Goal: Navigation & Orientation: Find specific page/section

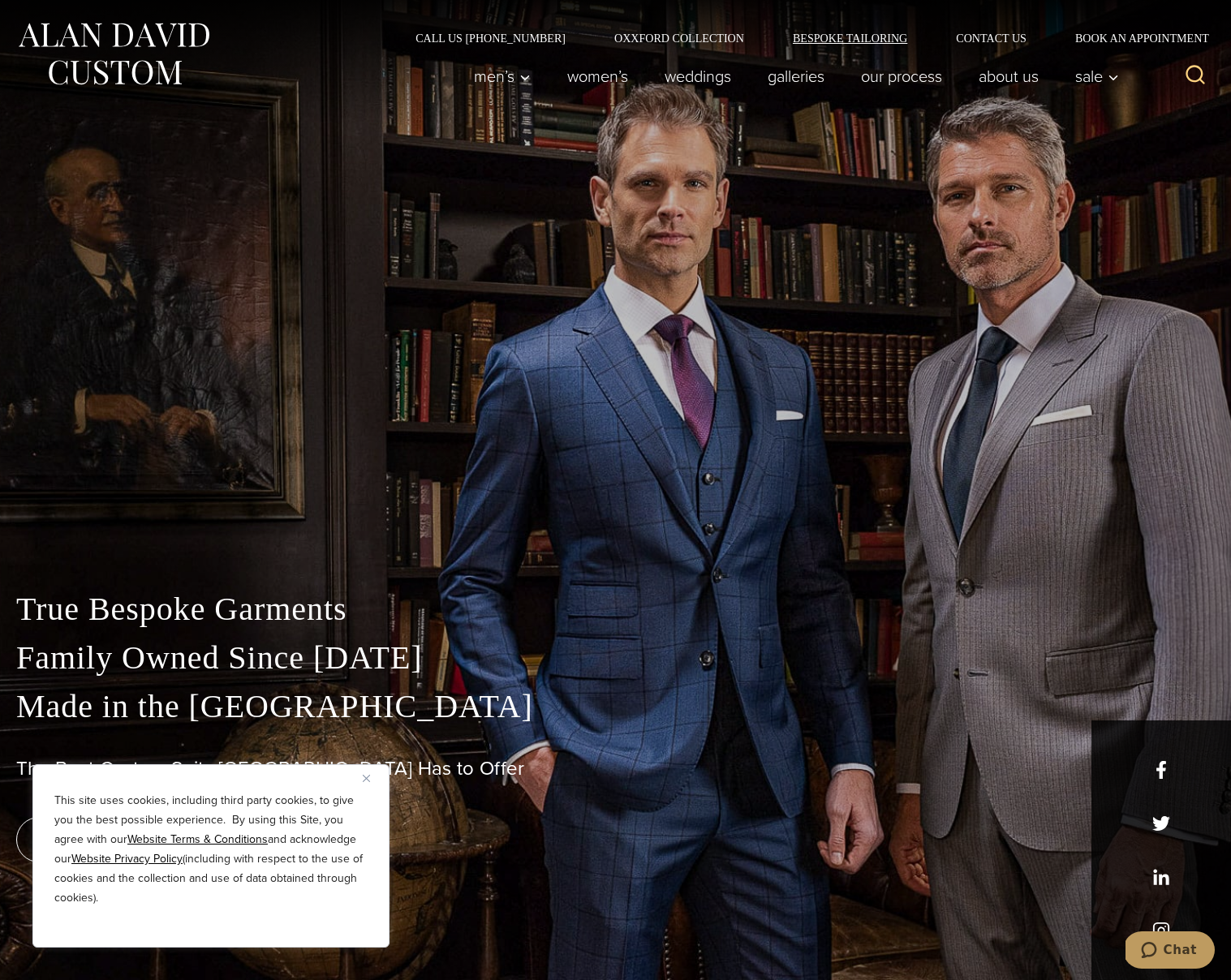
click at [859, 42] on link "Bespoke Tailoring" at bounding box center [850, 38] width 163 height 11
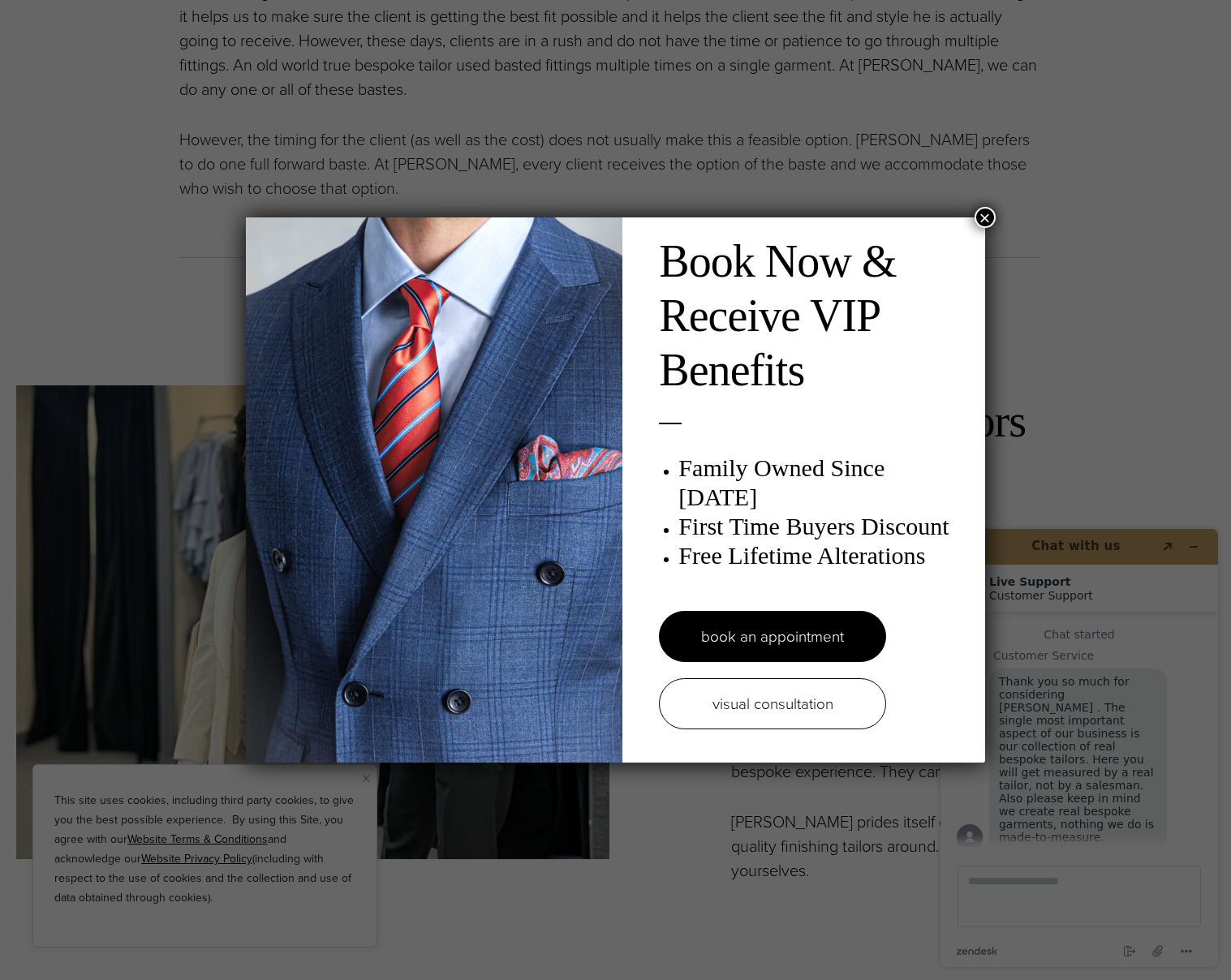
click at [986, 218] on button "×" at bounding box center [985, 218] width 21 height 21
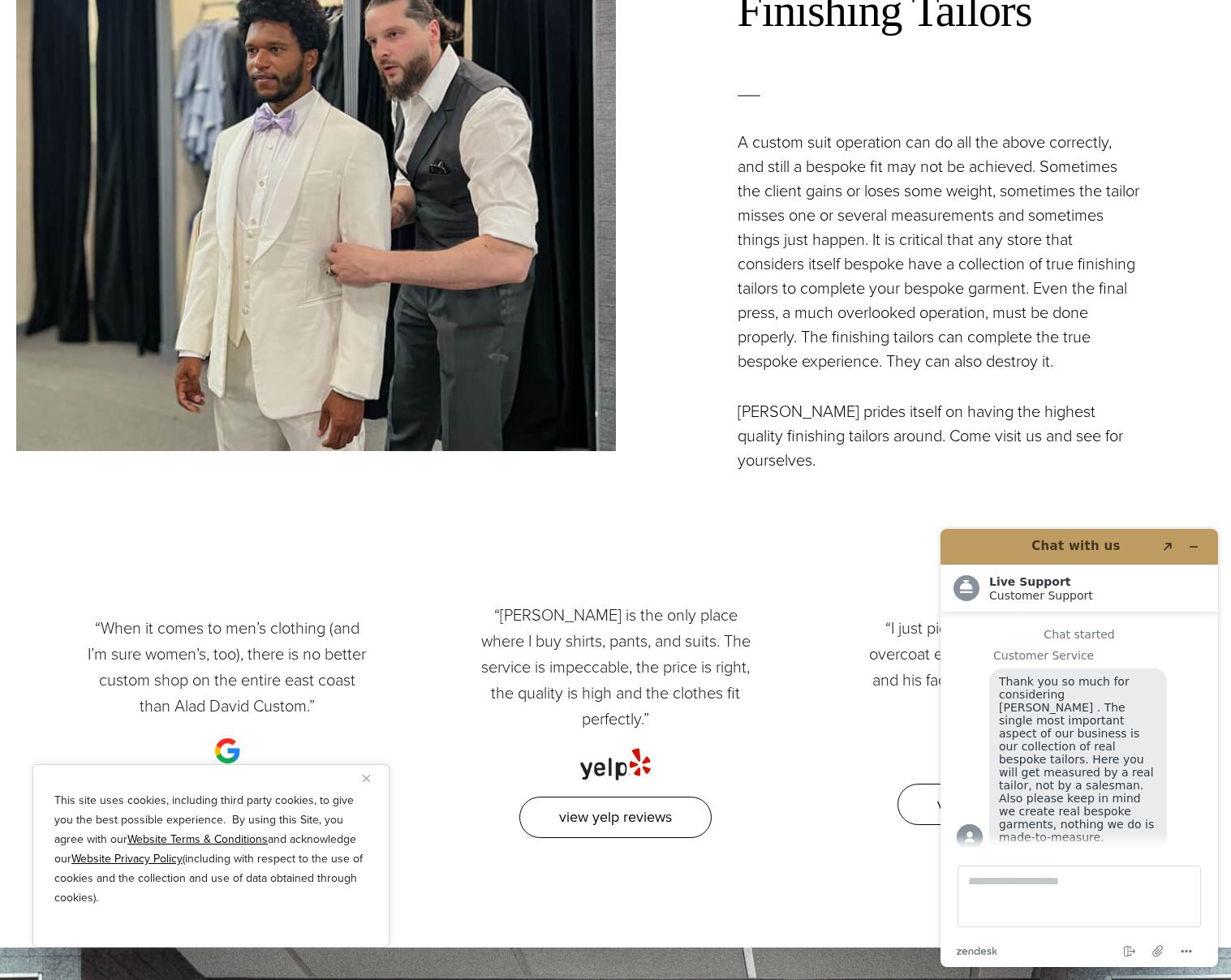
scroll to position [5846, 0]
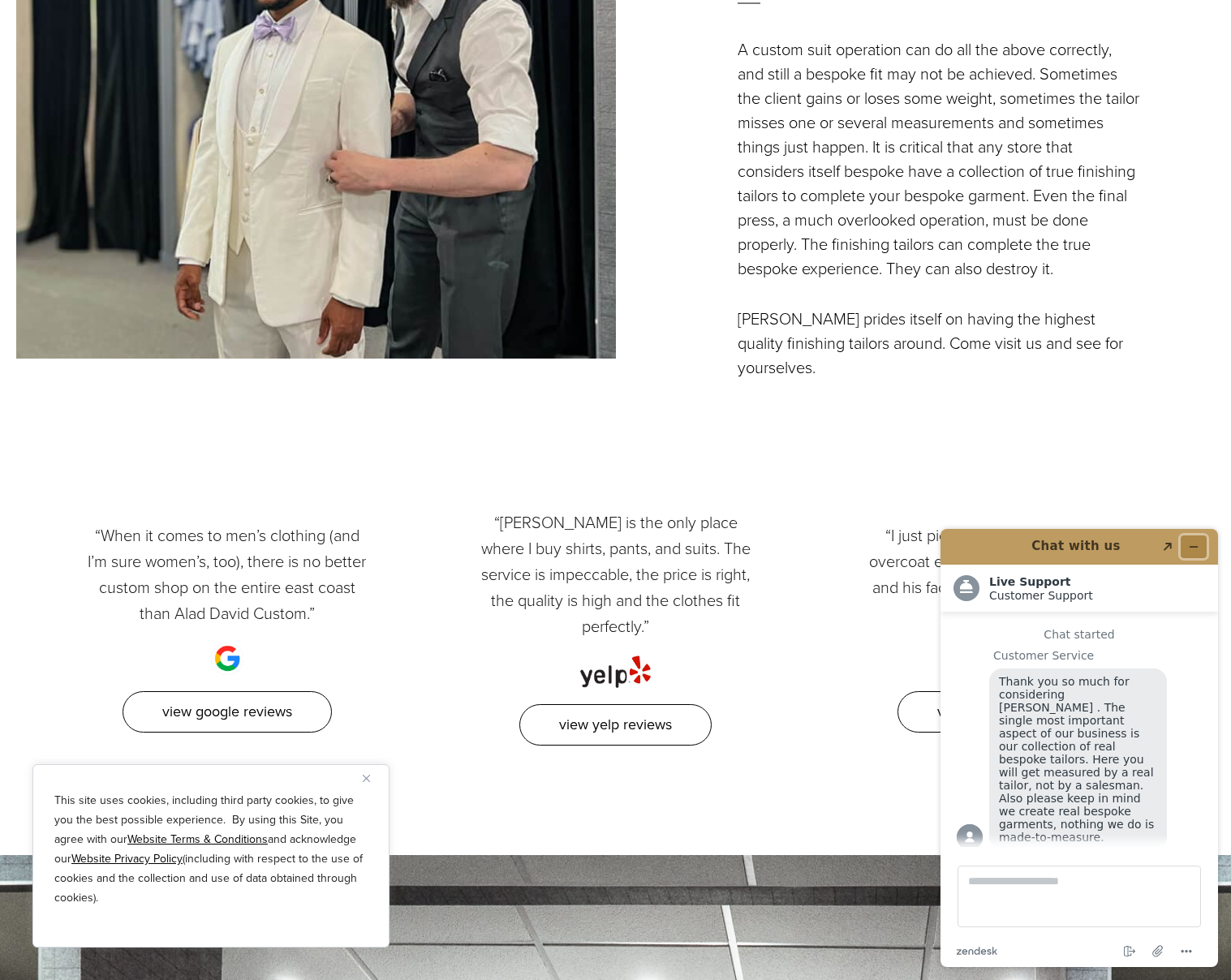
click at [1202, 541] on button "Minimize widget" at bounding box center [1193, 547] width 26 height 23
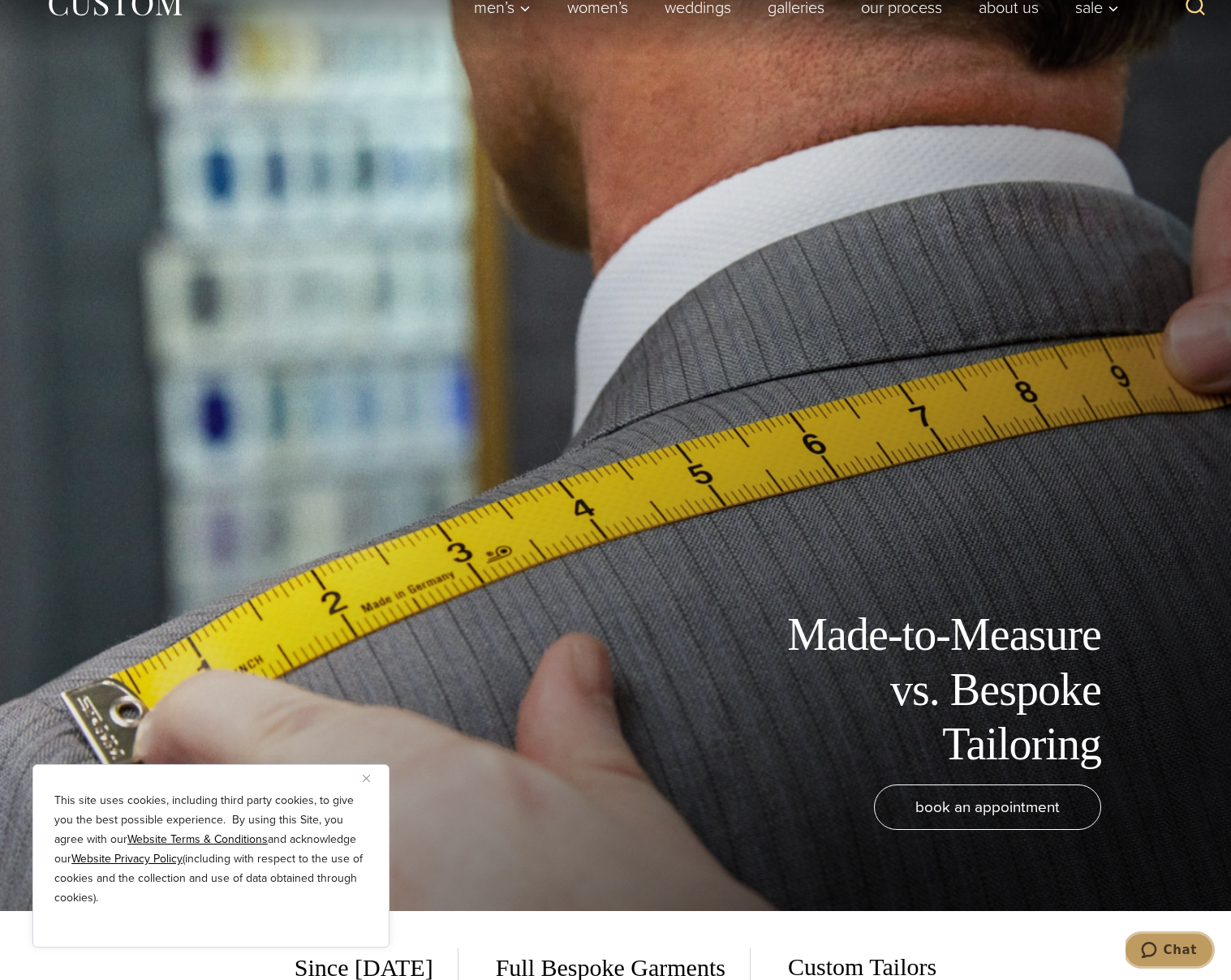
scroll to position [0, 0]
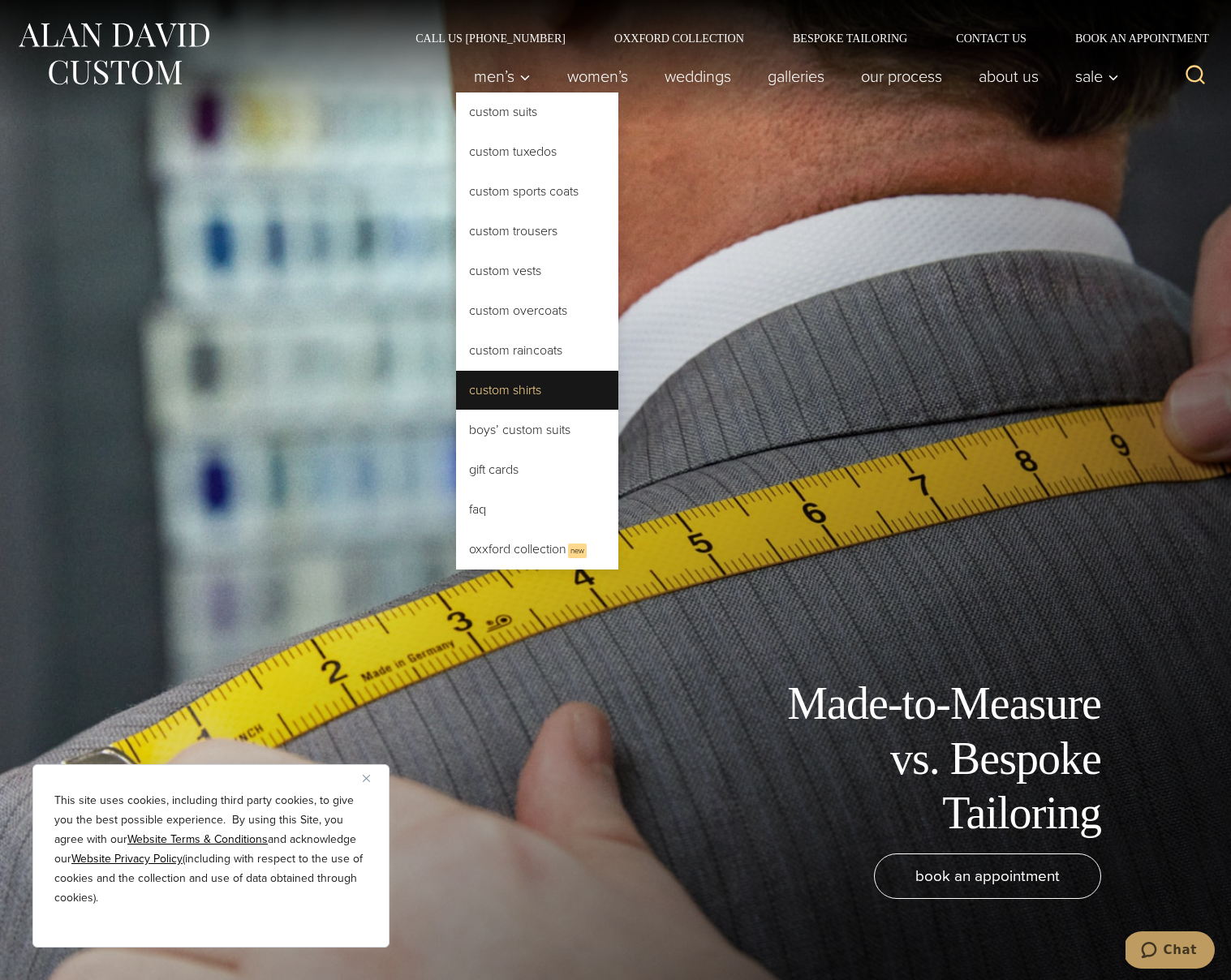
click at [526, 389] on link "Custom Shirts" at bounding box center [537, 391] width 162 height 39
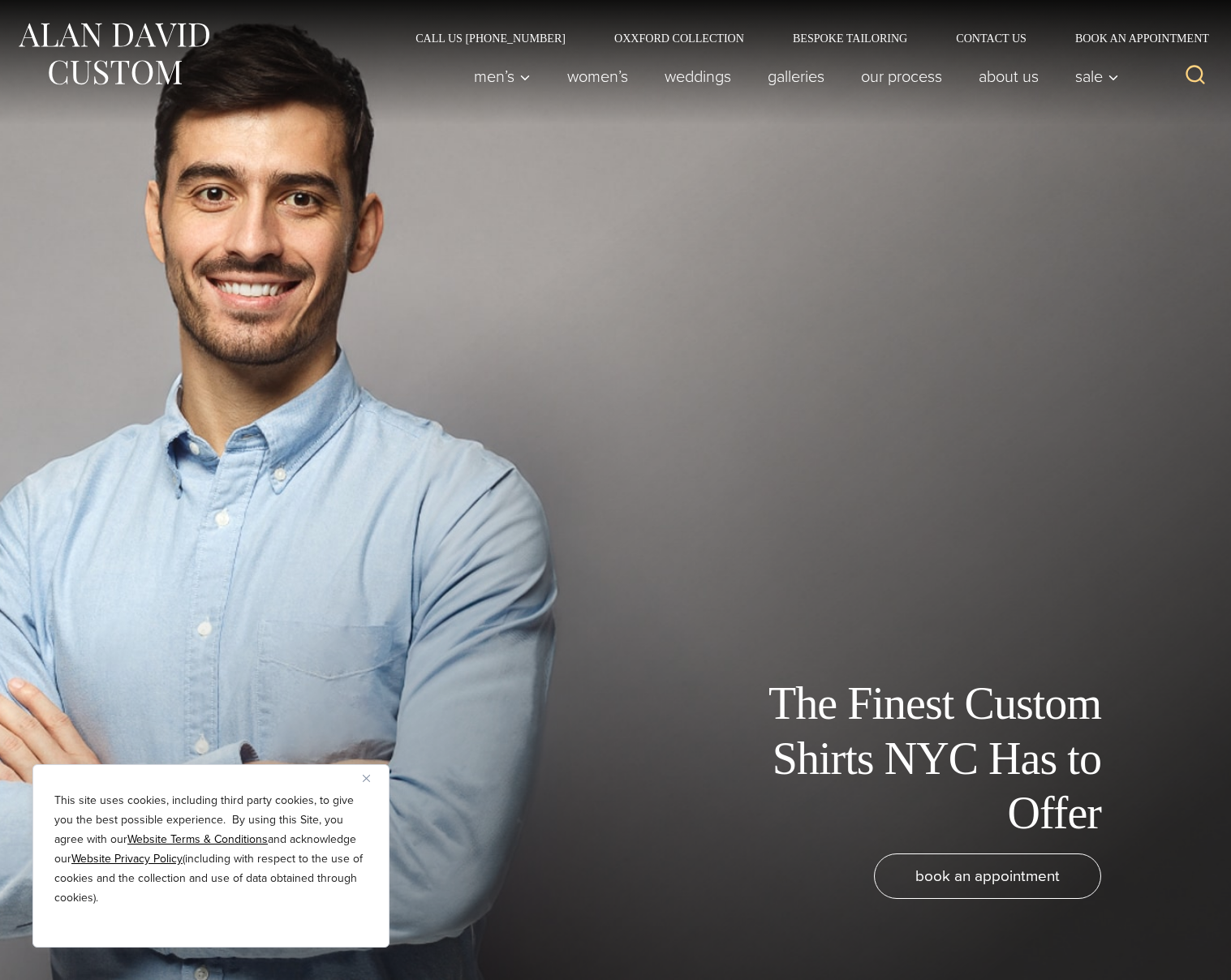
scroll to position [16, 0]
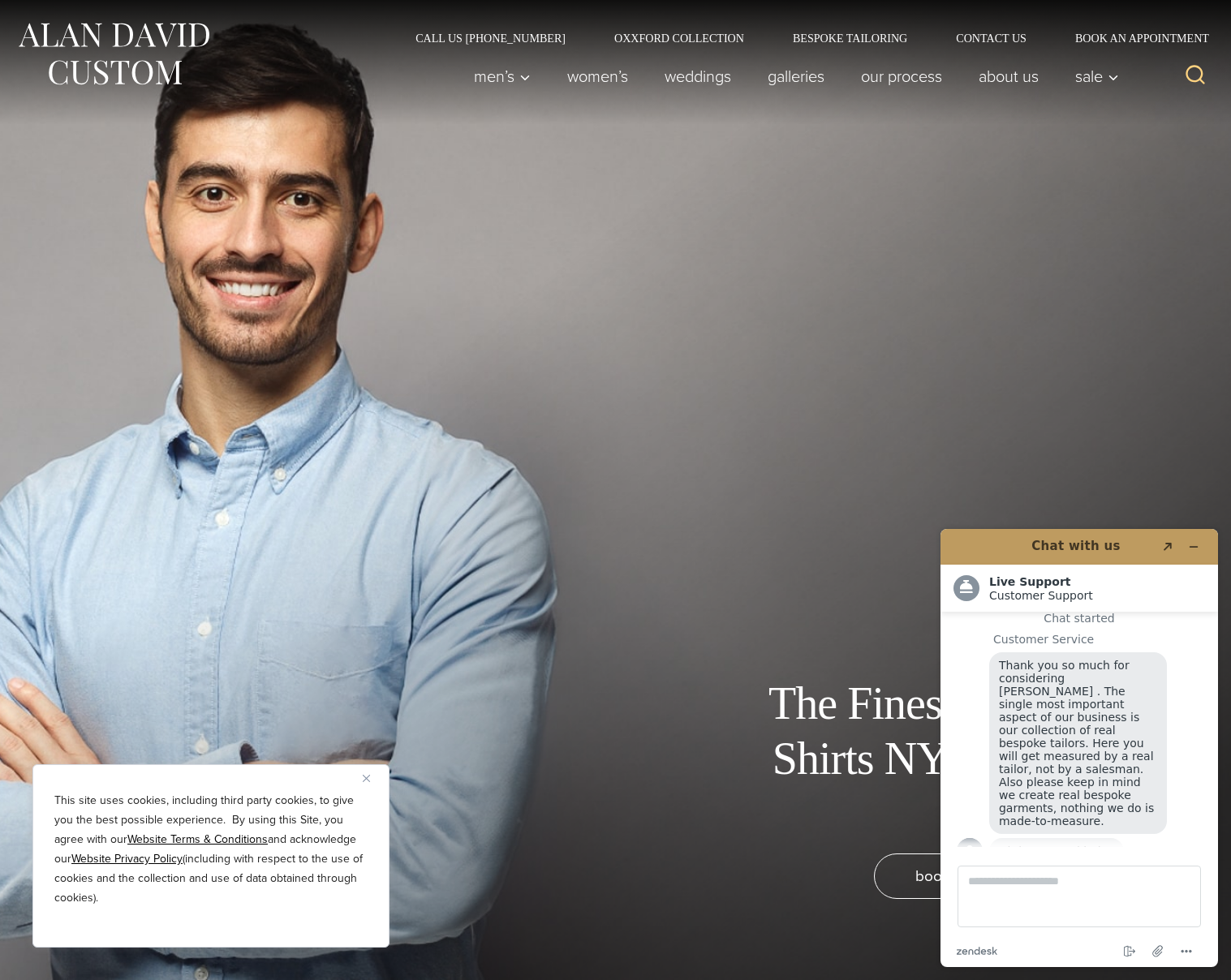
click at [531, 464] on div "The Finest Custom Shirts NYC Has to Offer book an appointment" at bounding box center [615, 490] width 1231 height 980
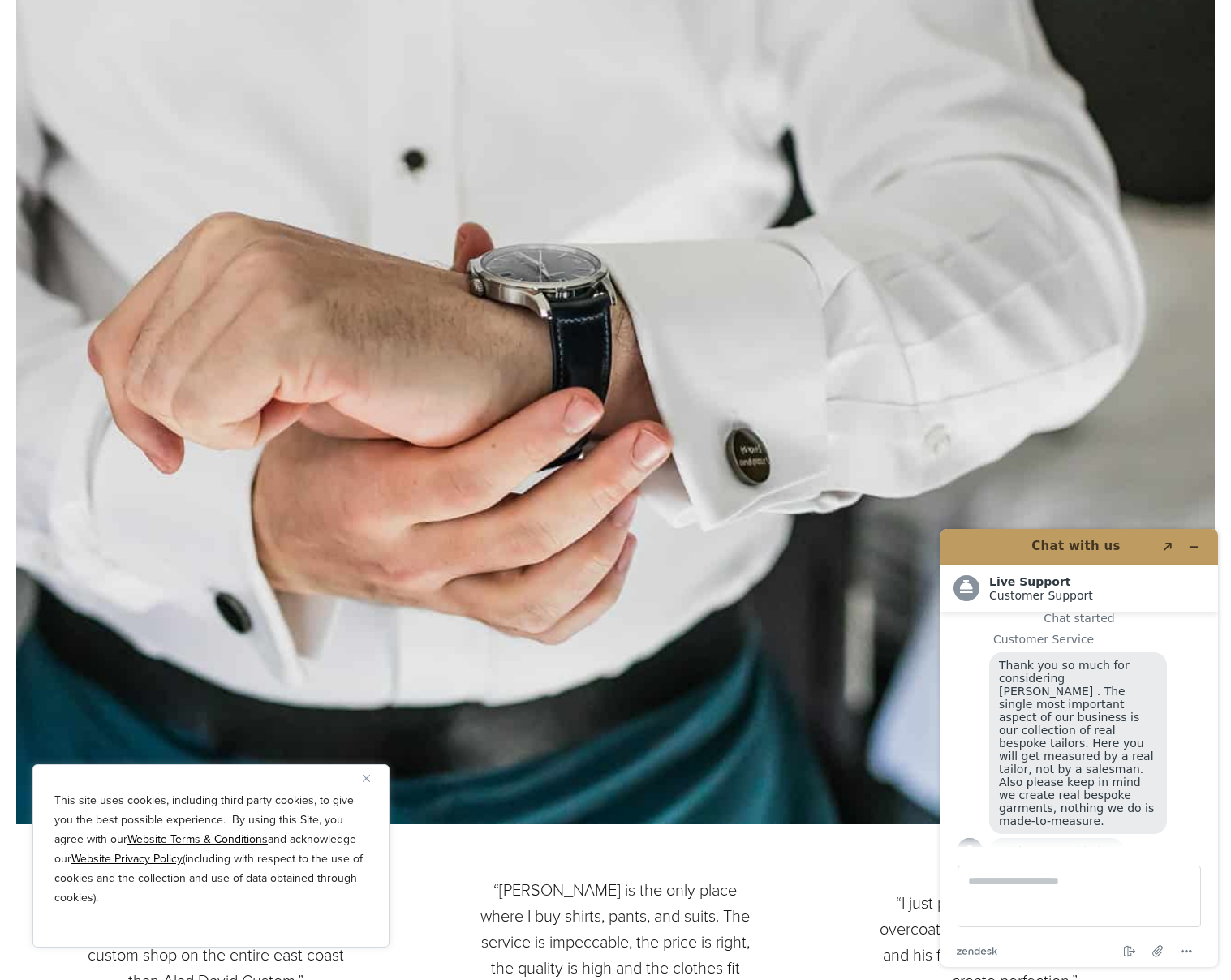
scroll to position [8523, 0]
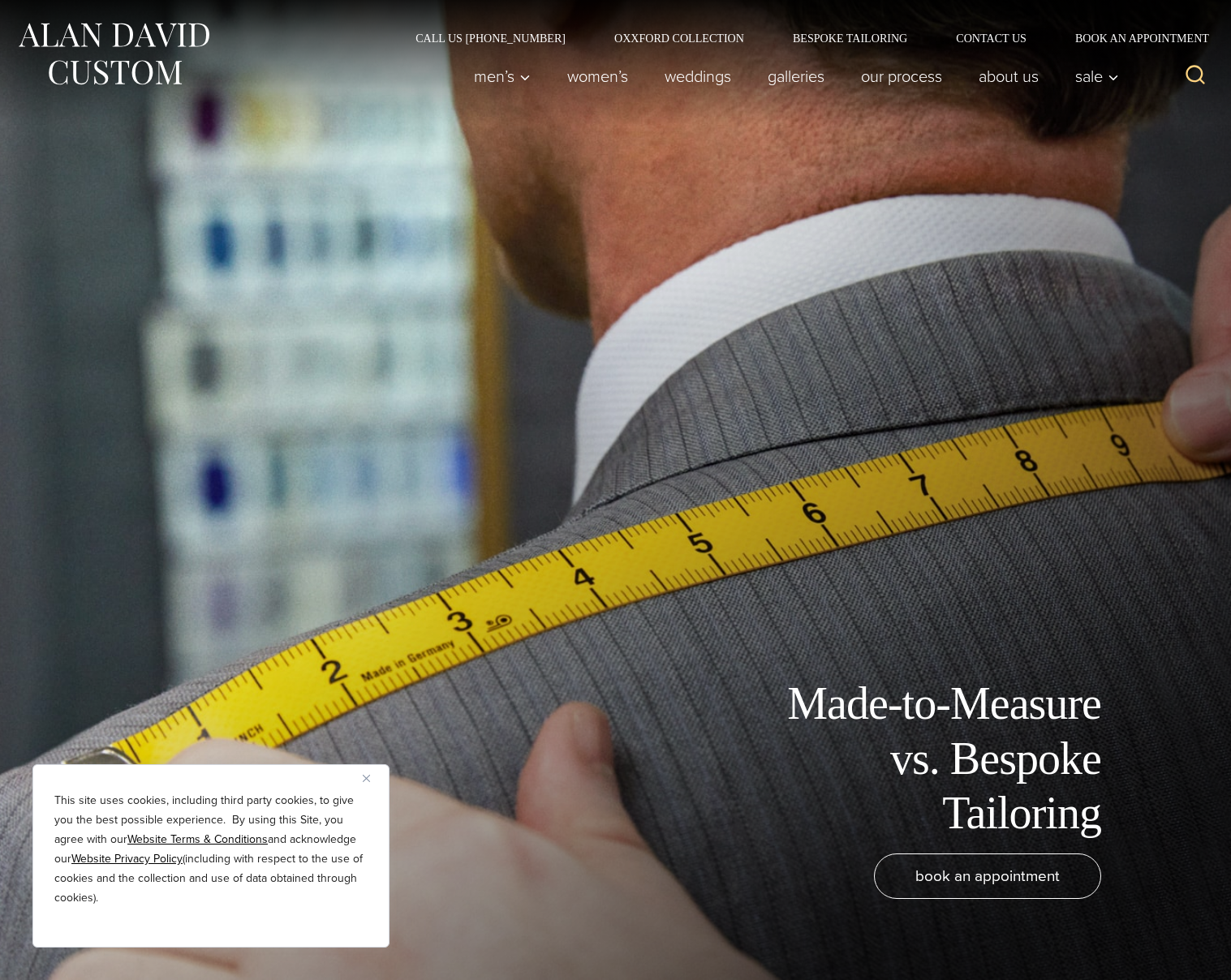
scroll to position [16, 0]
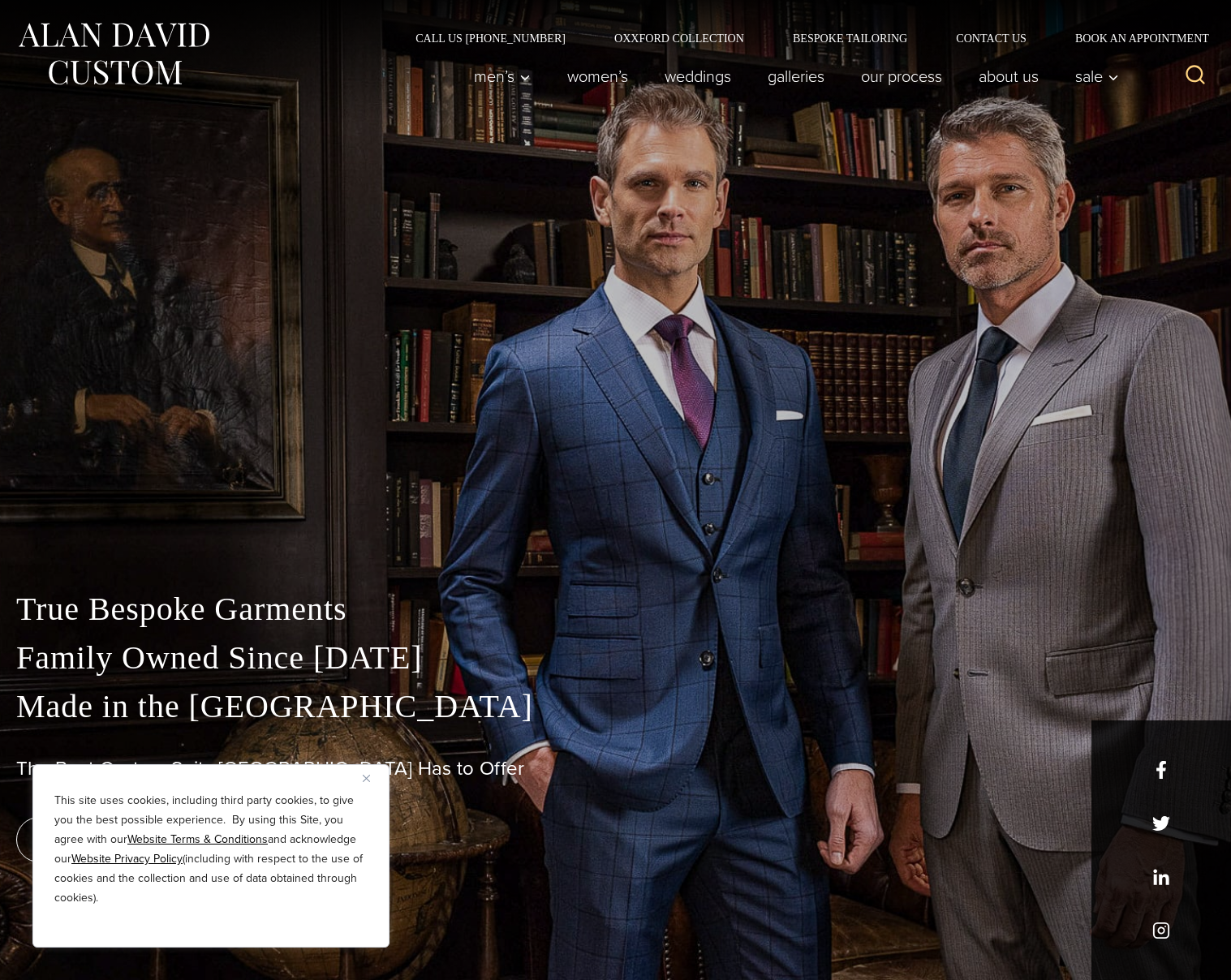
scroll to position [16, 0]
